Goal: Task Accomplishment & Management: Complete application form

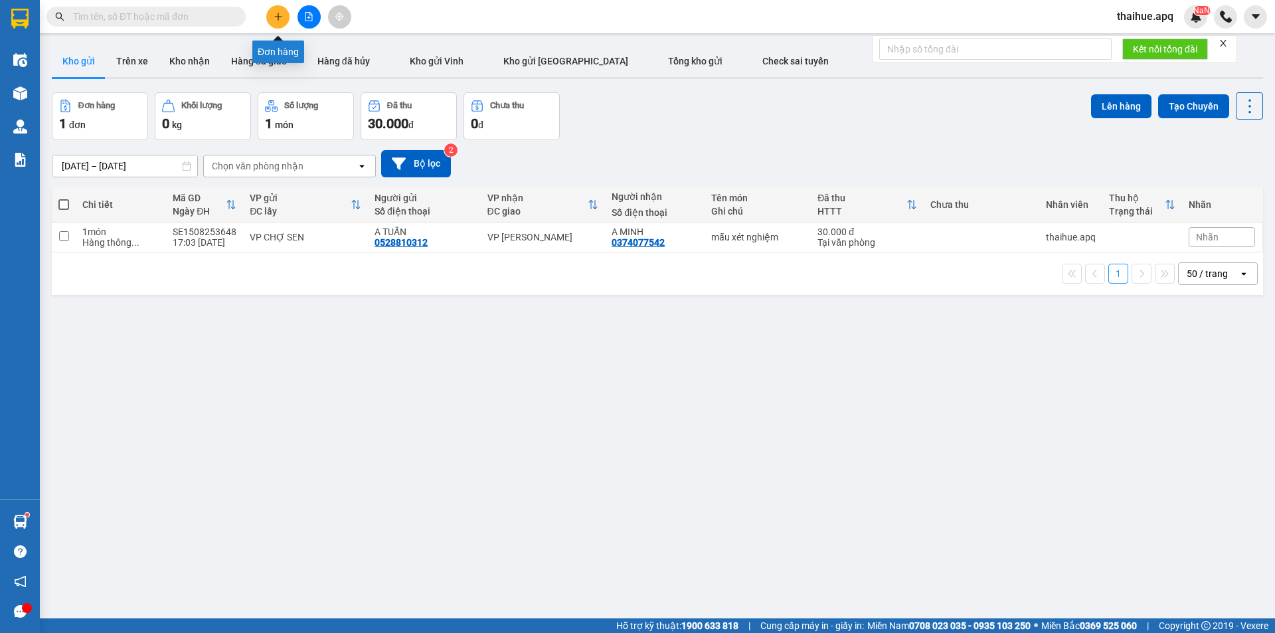
click at [268, 19] on button at bounding box center [277, 16] width 23 height 23
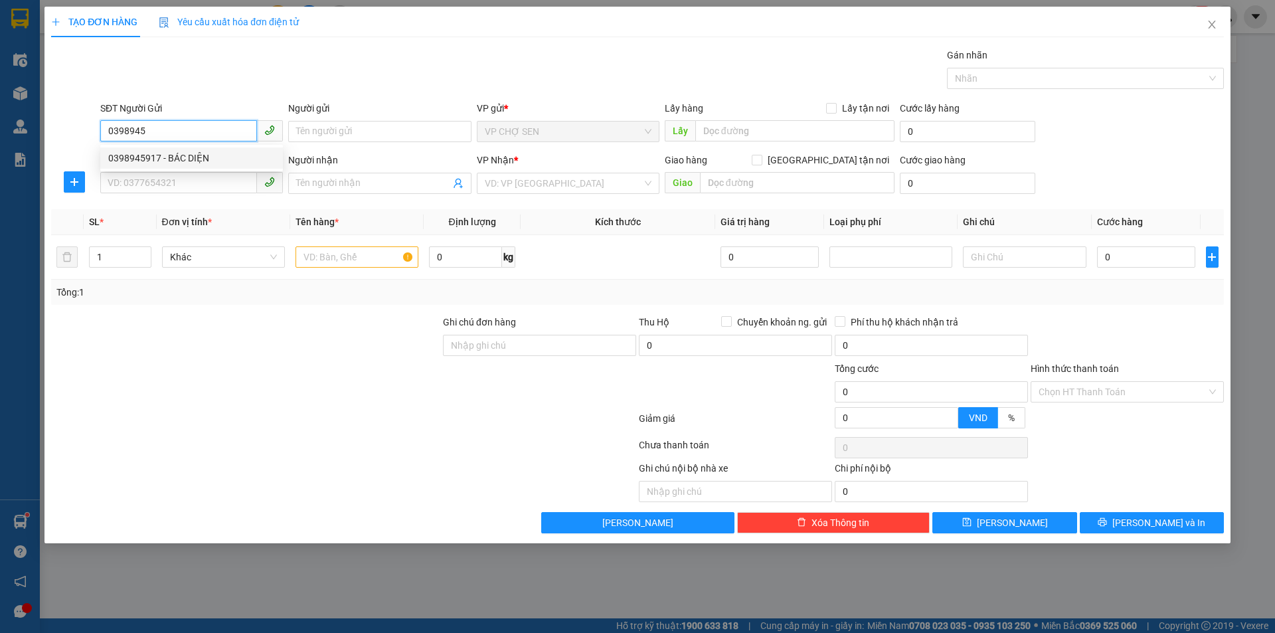
click at [226, 160] on div "0398945917 - BÁC DIỆN" at bounding box center [191, 158] width 167 height 15
type input "0398945917"
type input "BÁC DIỆN"
type input "0398945917"
click at [213, 182] on input "SĐT Người Nhận" at bounding box center [178, 182] width 157 height 21
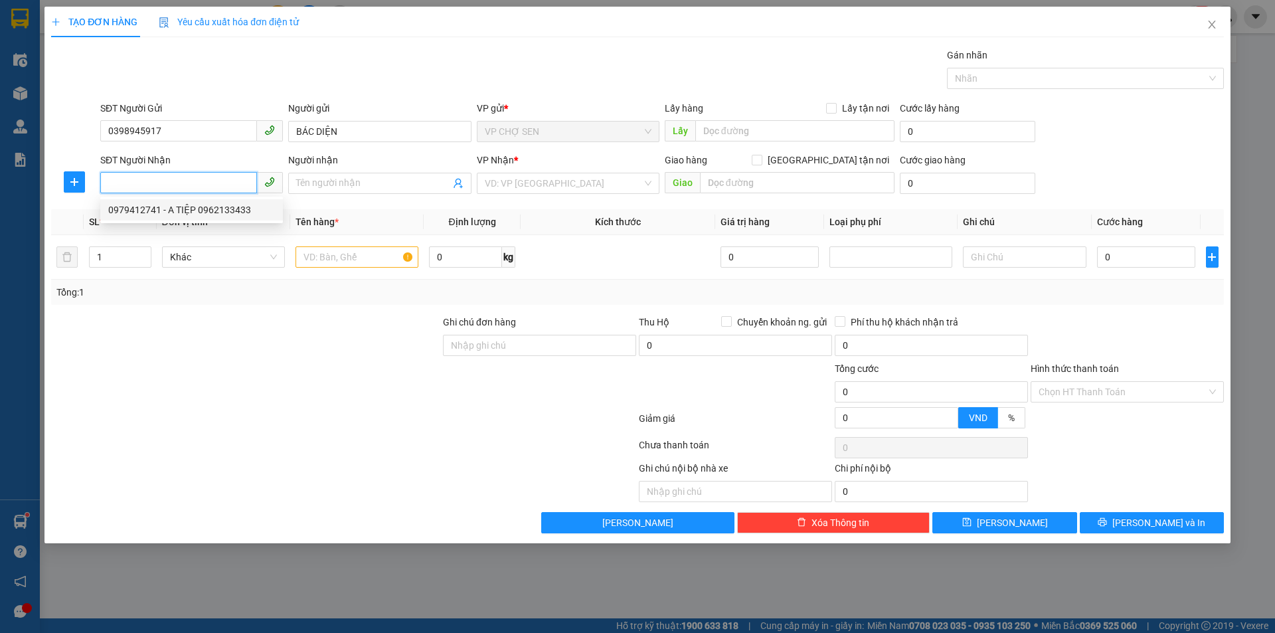
click at [206, 205] on div "0979412741 - A TIỆP 0962133433" at bounding box center [191, 210] width 167 height 15
type input "0979412741"
type input "A TIỆP 0962133433"
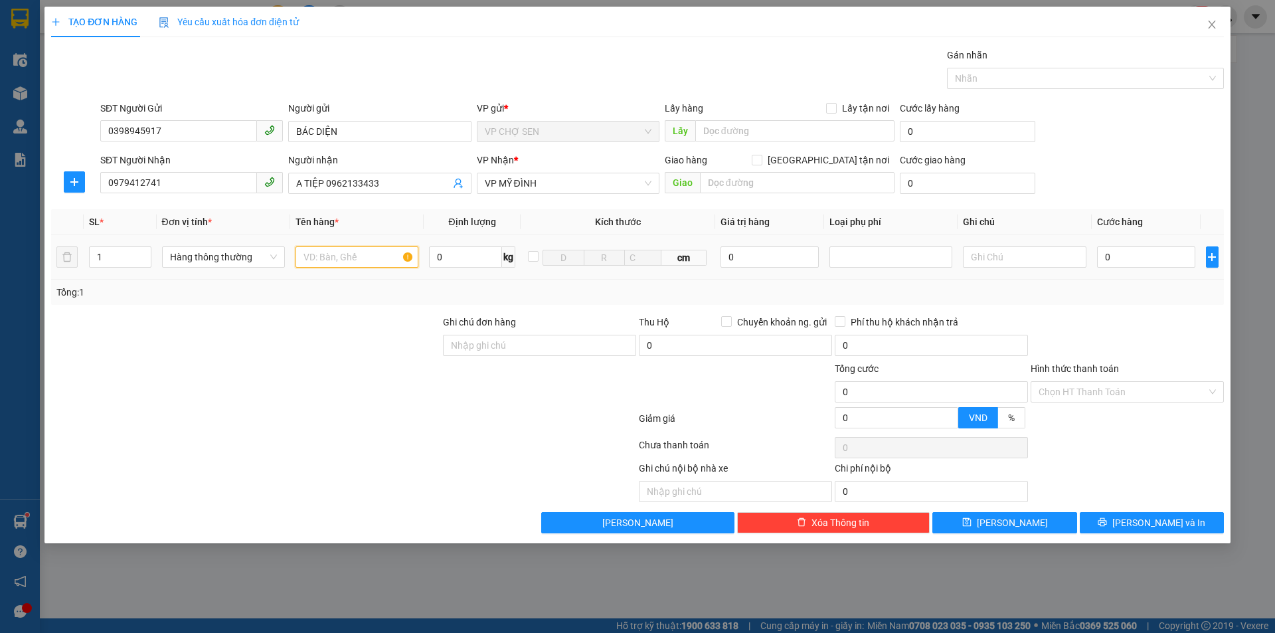
click at [349, 263] on input "text" at bounding box center [356, 256] width 123 height 21
type input "TP"
click at [1149, 255] on input "0" at bounding box center [1146, 256] width 99 height 21
type input "7"
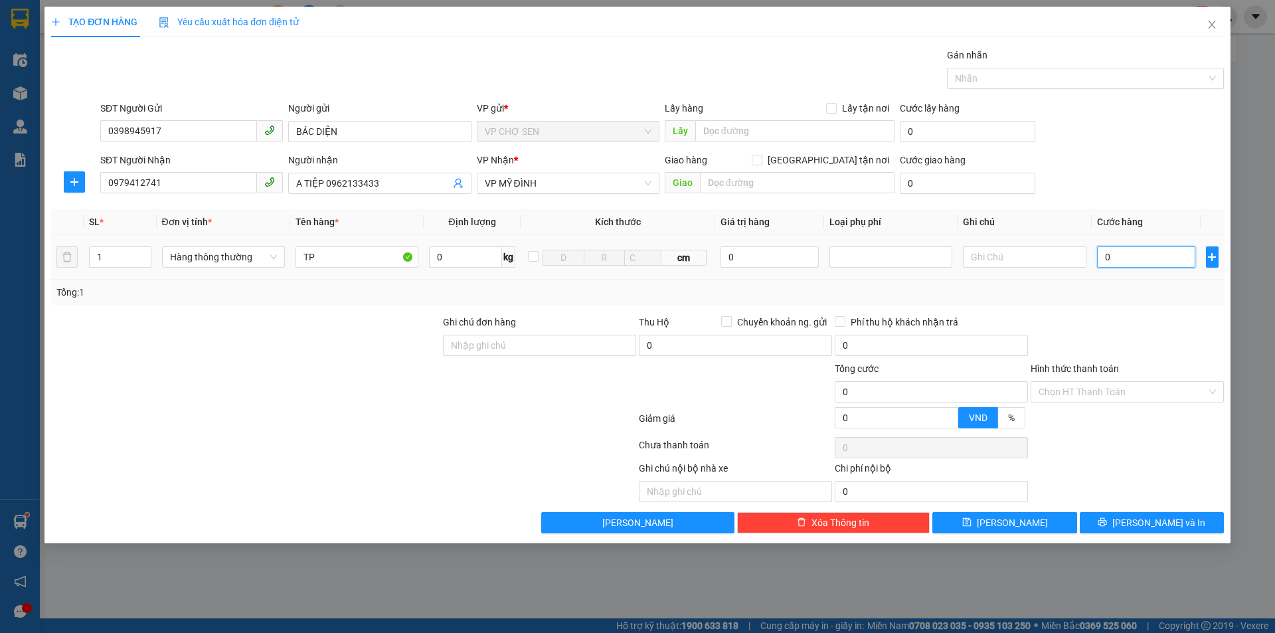
type input "7"
type input "70"
type input "700"
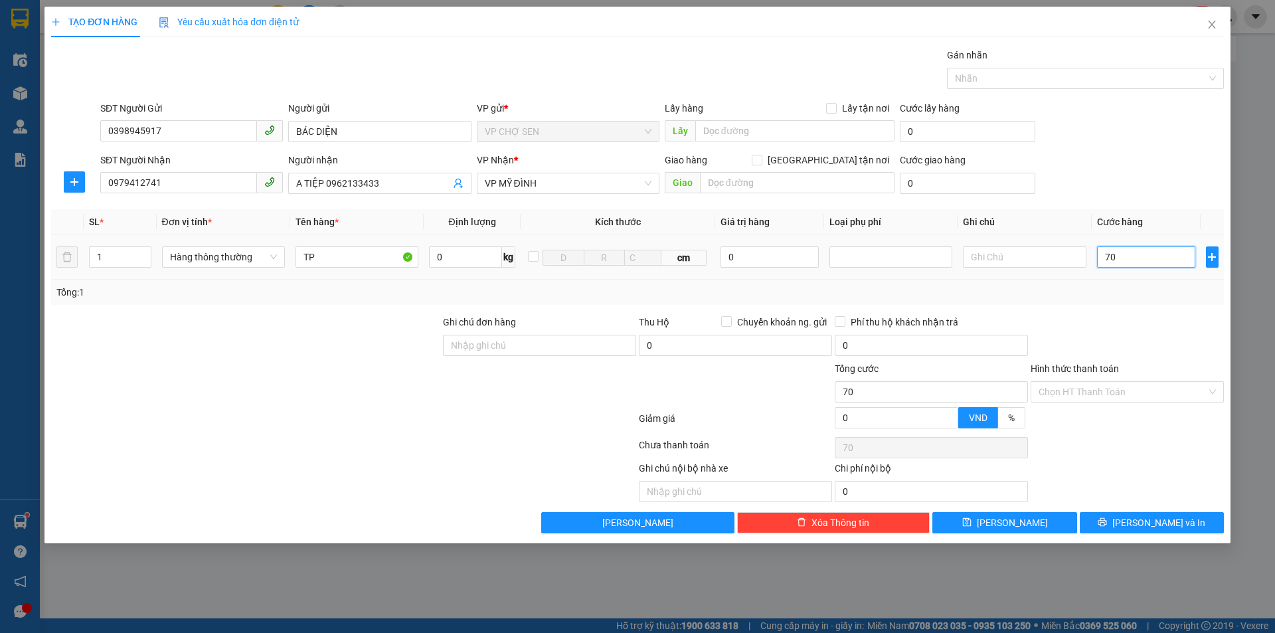
type input "700"
type input "7.000"
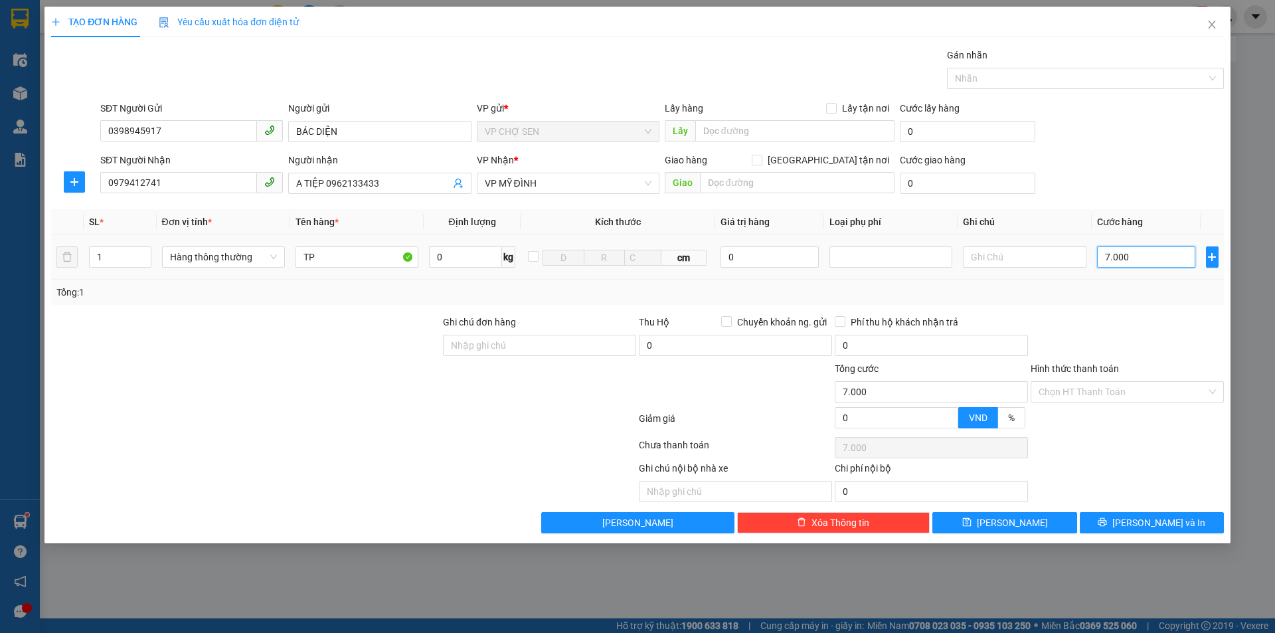
type input "70.000"
click at [1181, 517] on button "[PERSON_NAME] và In" at bounding box center [1152, 522] width 144 height 21
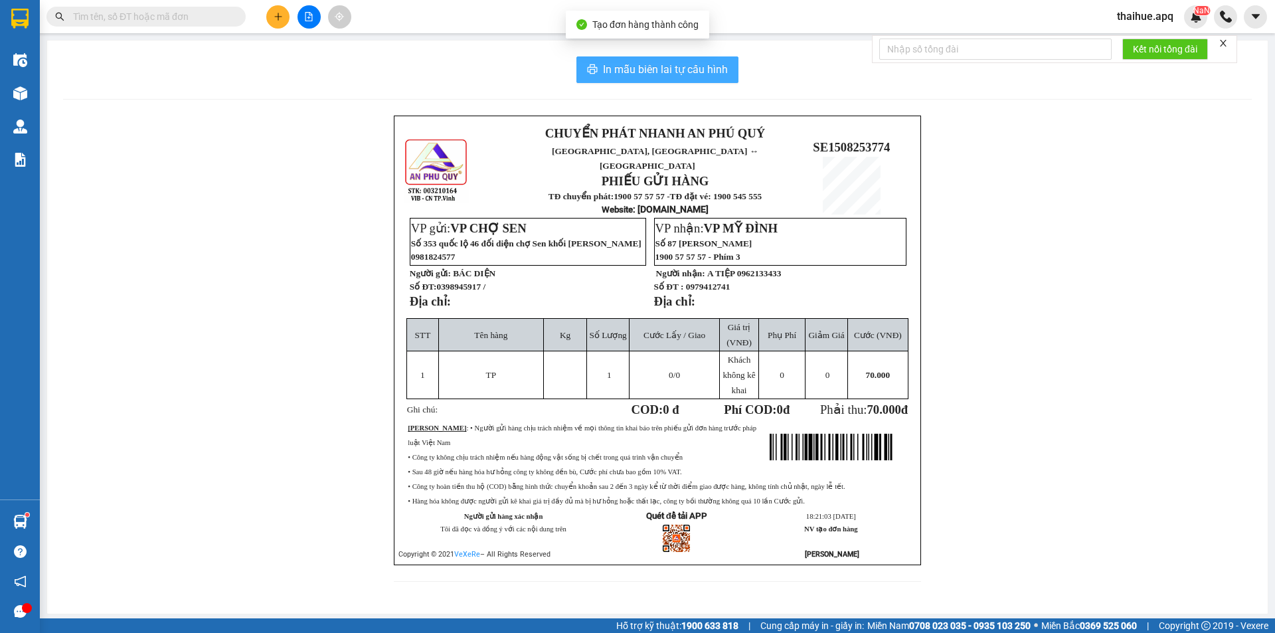
click at [706, 73] on span "In mẫu biên lai tự cấu hình" at bounding box center [665, 69] width 125 height 17
